Goal: Check status: Verify the current state of an ongoing process or item

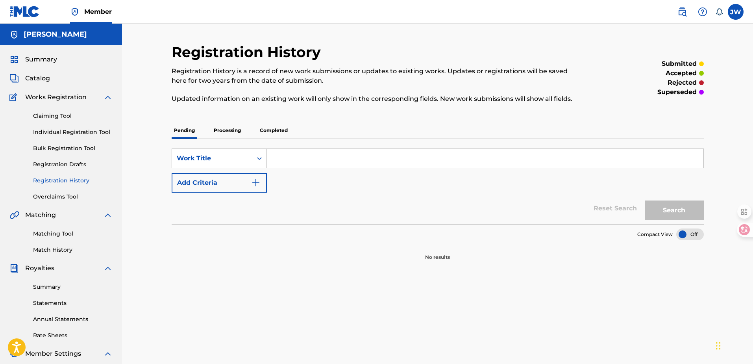
click at [236, 125] on p "Processing" at bounding box center [227, 130] width 32 height 17
click at [280, 126] on p "Completed" at bounding box center [274, 130] width 33 height 17
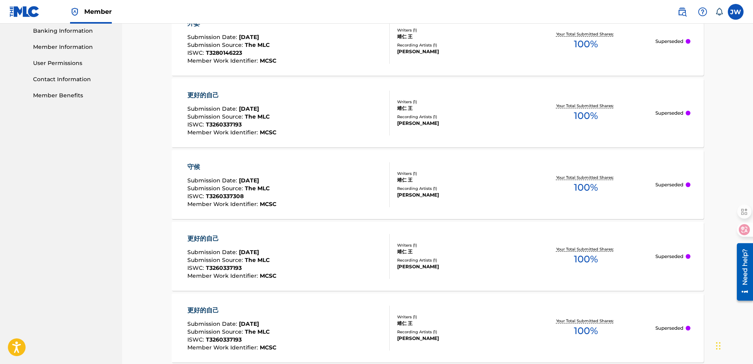
scroll to position [354, 0]
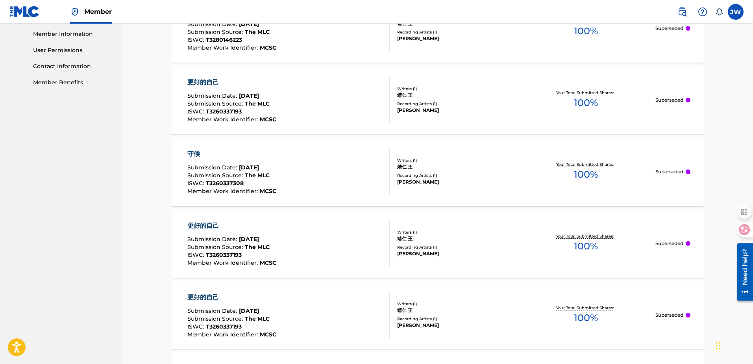
click at [259, 167] on span "[DATE]" at bounding box center [249, 167] width 20 height 7
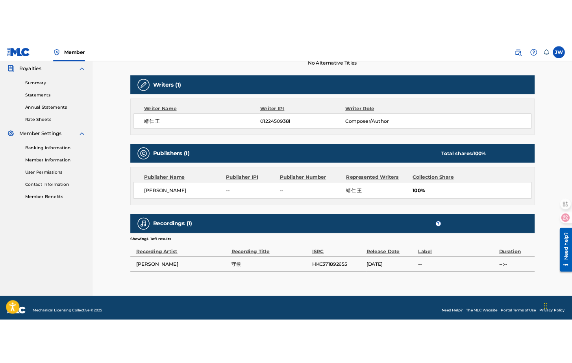
scroll to position [241, 0]
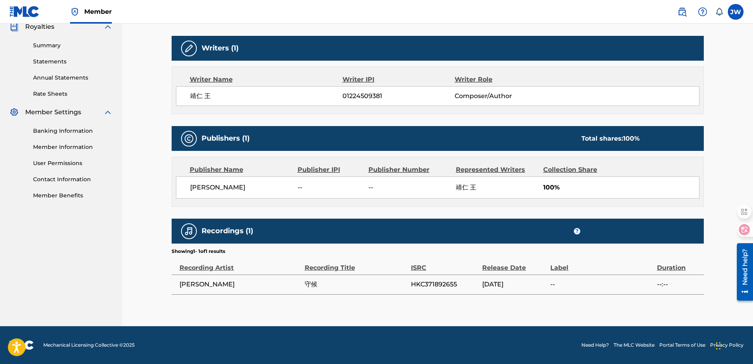
click at [471, 282] on span "HKC371892655" at bounding box center [445, 284] width 68 height 9
click at [488, 270] on div "Release Date" at bounding box center [514, 264] width 64 height 18
click at [539, 265] on div "Release Date" at bounding box center [514, 264] width 64 height 18
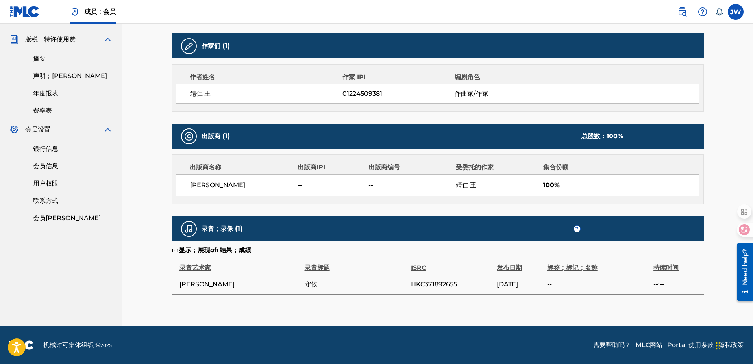
scroll to position [238, 0]
